Goal: Check status: Check status

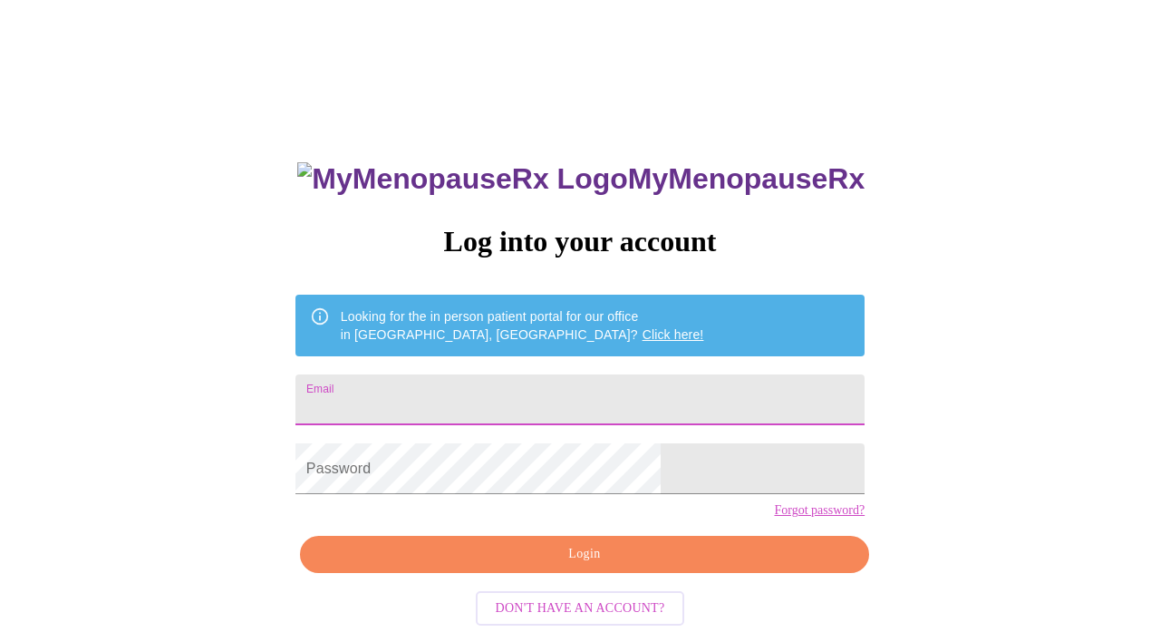
type input "[EMAIL_ADDRESS][DOMAIN_NAME]"
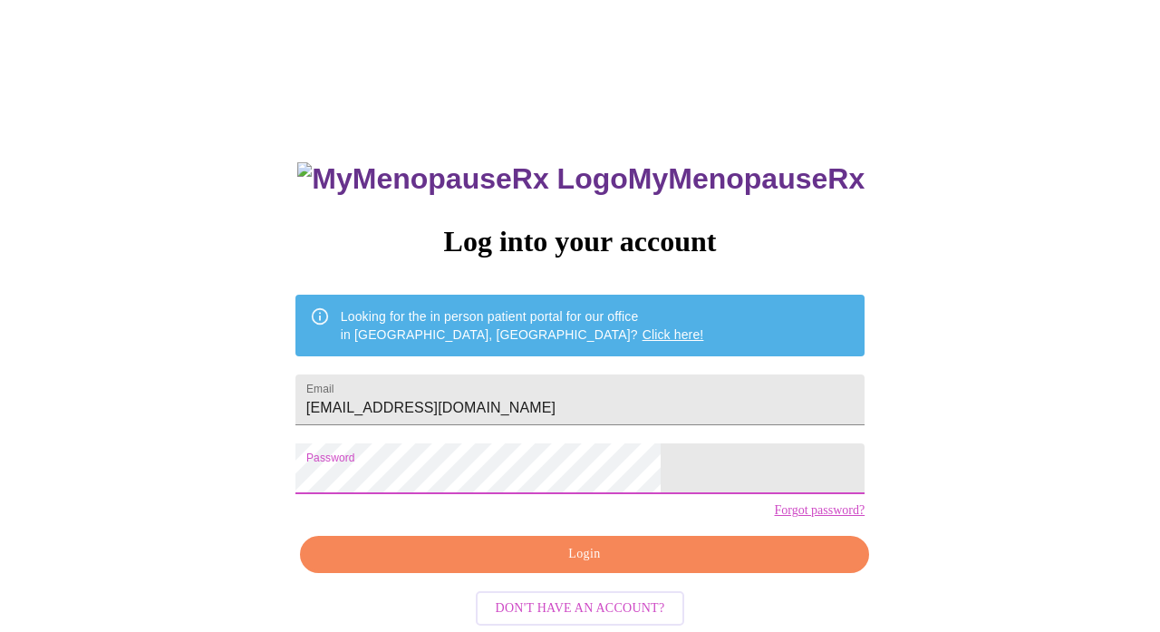
click at [870, 414] on div "MyMenopauseRx Log into your account Looking for the in person patient portal fo…" at bounding box center [580, 386] width 1146 height 758
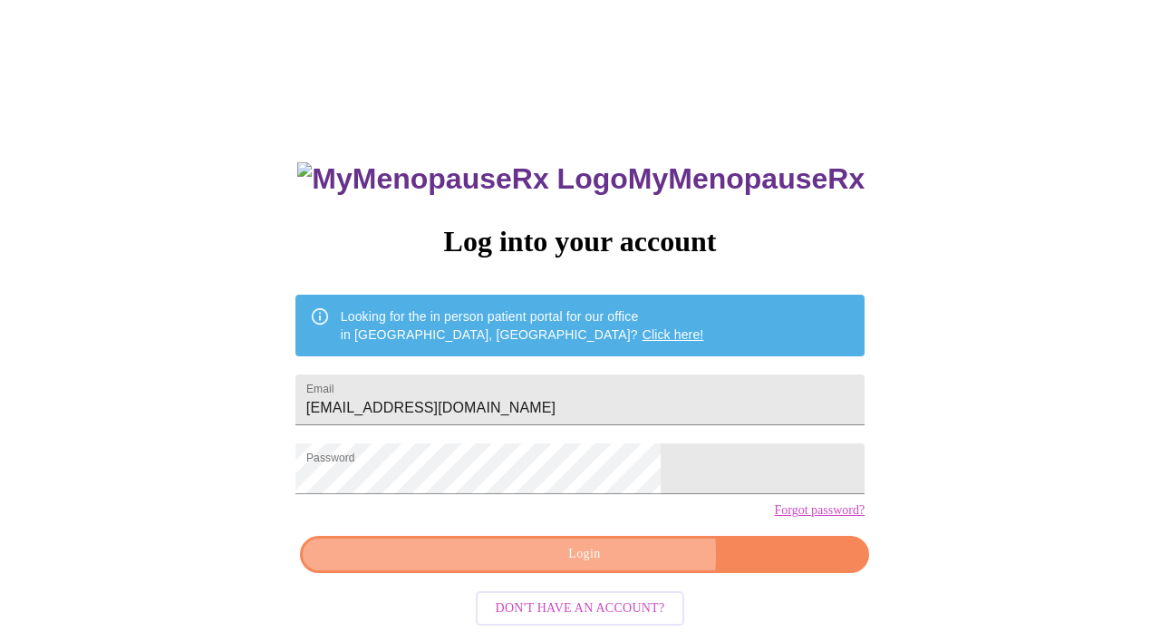
click at [610, 566] on span "Login" at bounding box center [584, 554] width 527 height 23
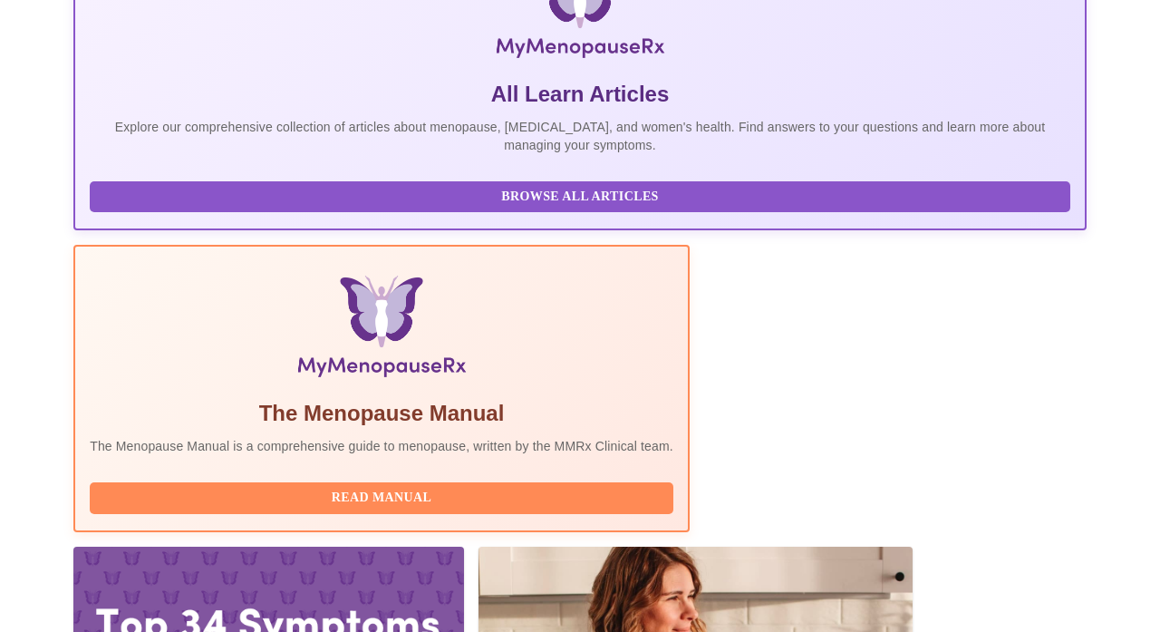
scroll to position [359, 0]
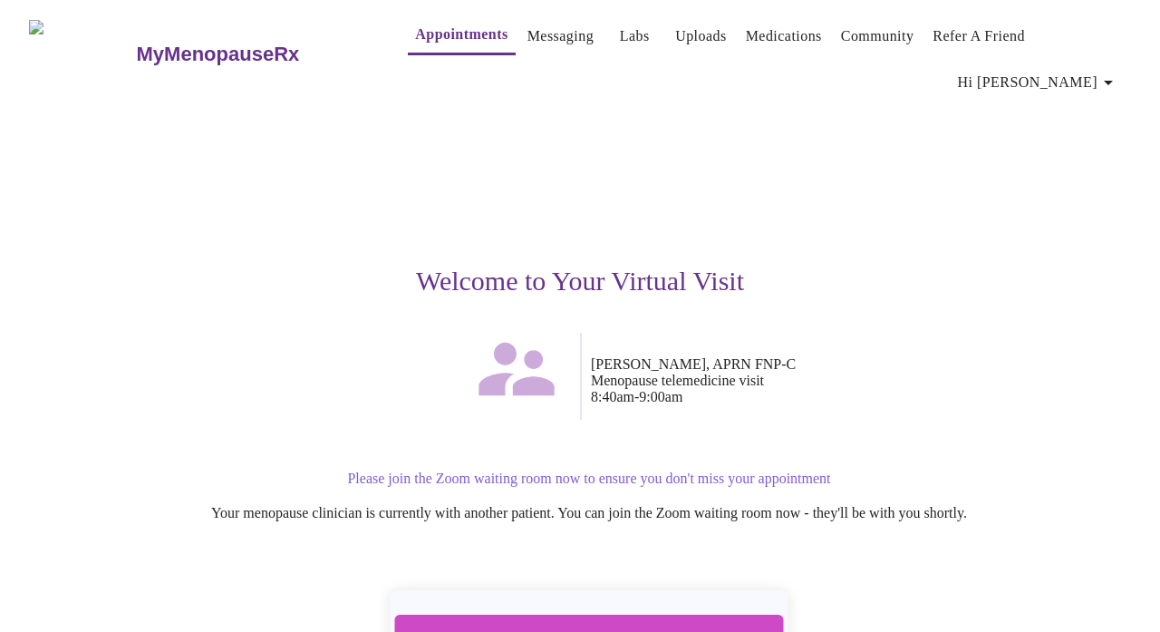
click at [649, 626] on span "Join Zoom Waiting Room" at bounding box center [589, 643] width 352 height 34
click at [599, 627] on span "Join Zoom Waiting Room" at bounding box center [589, 644] width 341 height 34
